Goal: Information Seeking & Learning: Learn about a topic

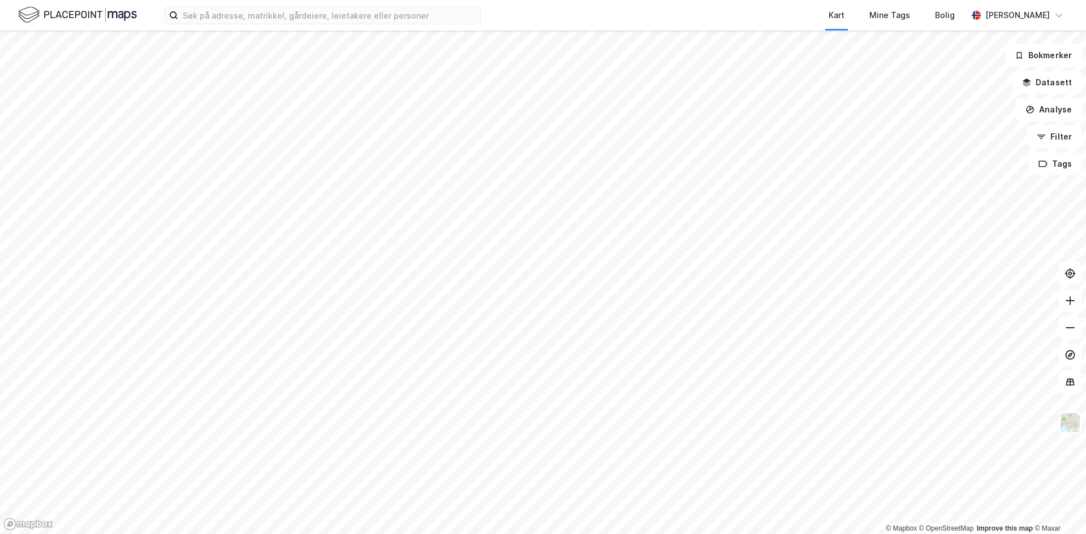
click at [381, 0] on html "Kart Mine Tags Bolig [PERSON_NAME] © Mapbox © OpenStreetMap Improve this map © …" at bounding box center [543, 267] width 1086 height 534
